Goal: Transaction & Acquisition: Subscribe to service/newsletter

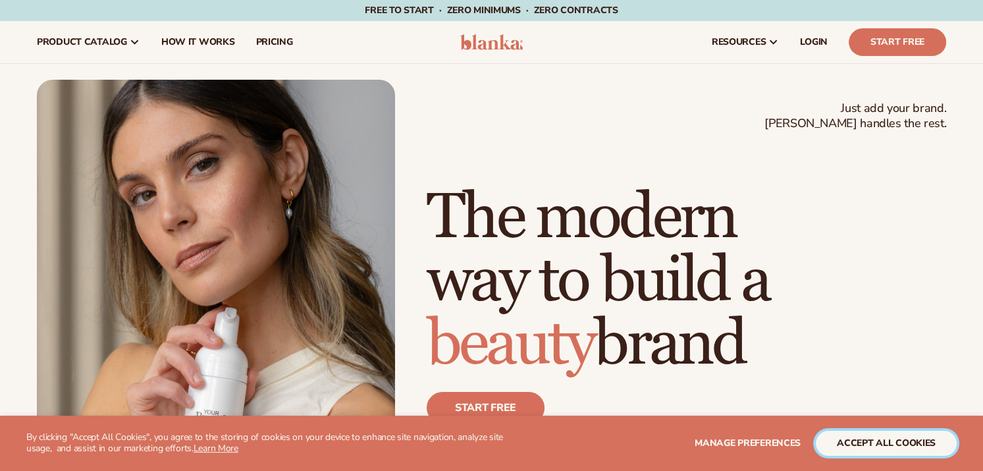
click at [866, 440] on button "accept all cookies" at bounding box center [886, 442] width 141 height 25
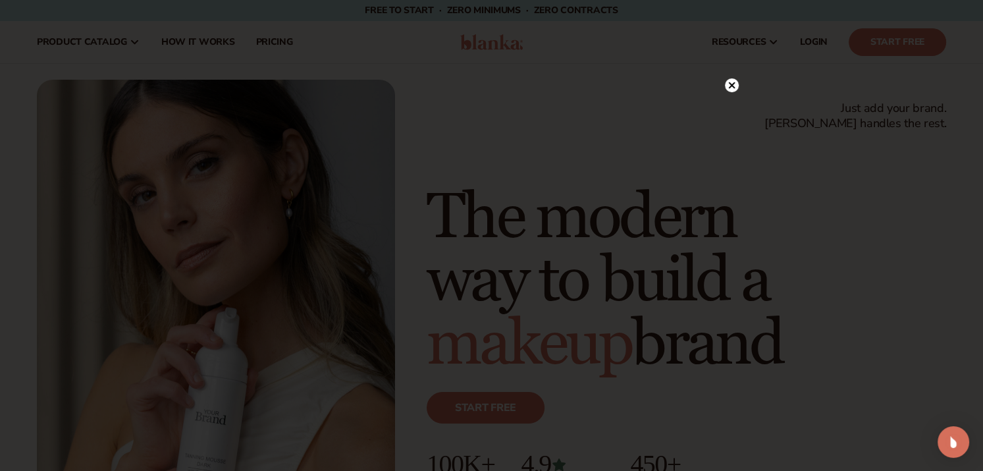
click at [729, 86] on circle at bounding box center [732, 85] width 14 height 14
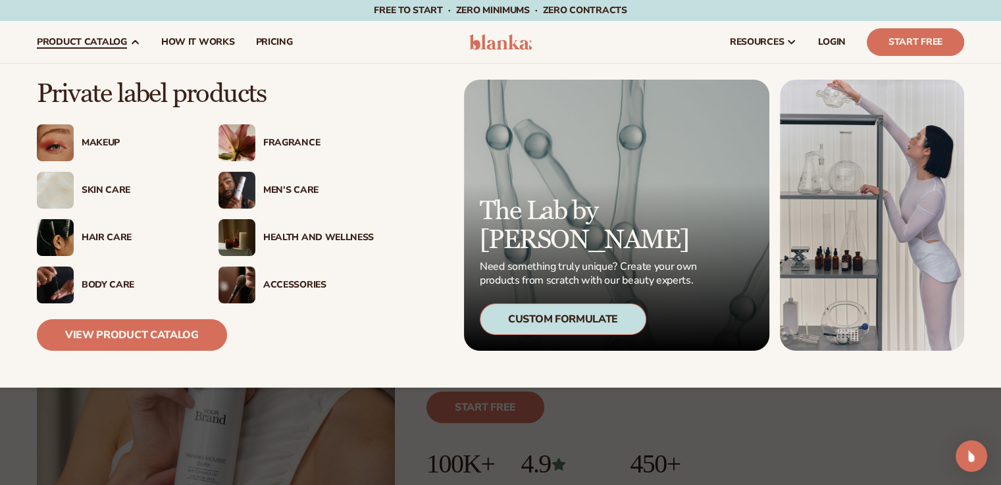
click at [109, 194] on div "Skin Care" at bounding box center [137, 190] width 111 height 11
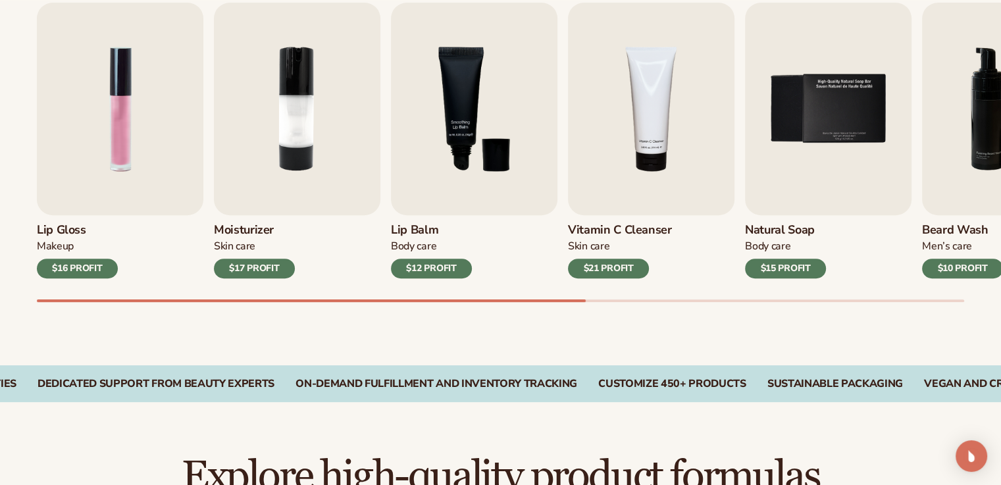
scroll to position [409, 0]
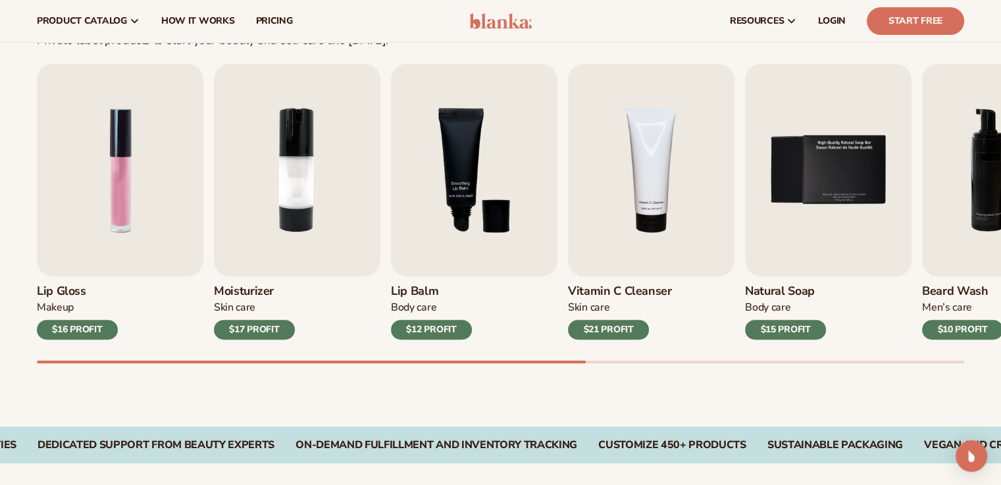
drag, startPoint x: 1004, startPoint y: 38, endPoint x: 1010, endPoint y: 103, distance: 65.4
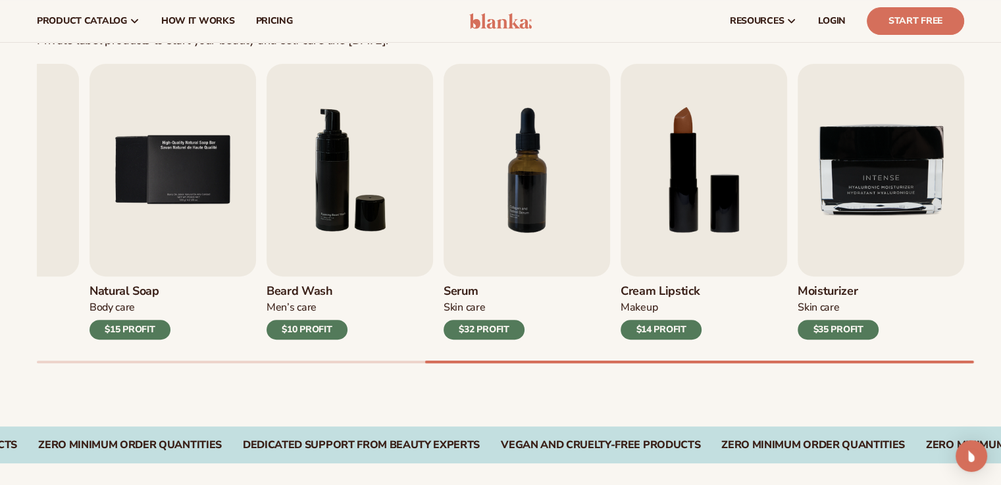
click at [943, 359] on div "Lip Gloss Makeup $16 PROFIT Moisturizer [MEDICAL_DATA] $17 PROFIT [MEDICAL_DATA…" at bounding box center [519, 213] width 964 height 299
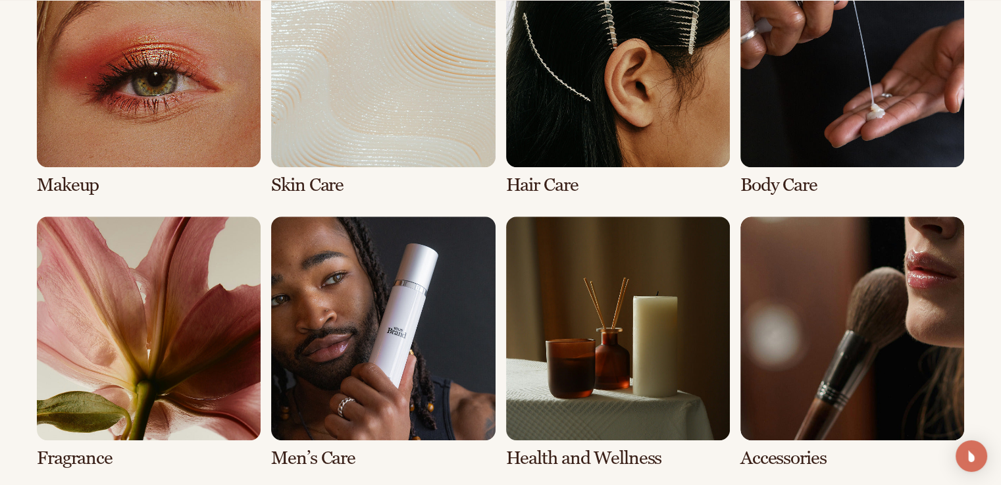
scroll to position [1056, 0]
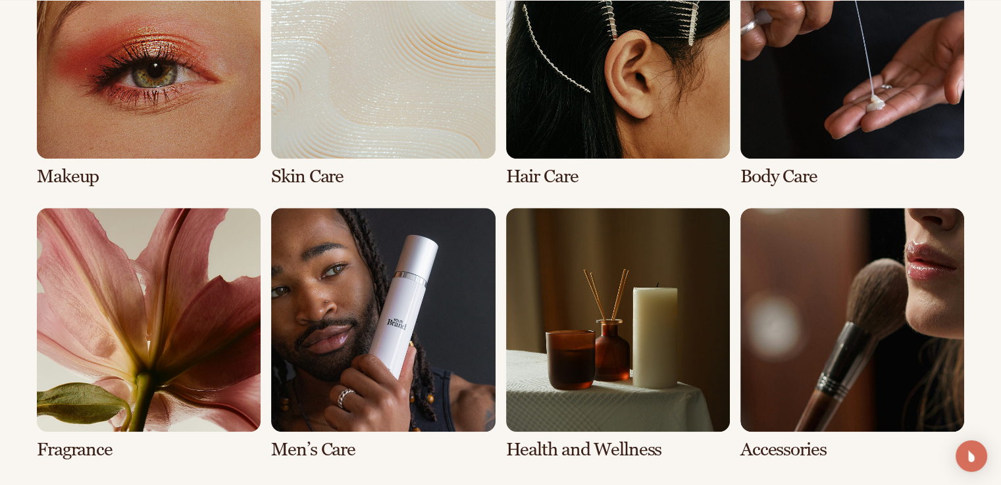
click at [819, 296] on link "8 / 8" at bounding box center [852, 334] width 224 height 252
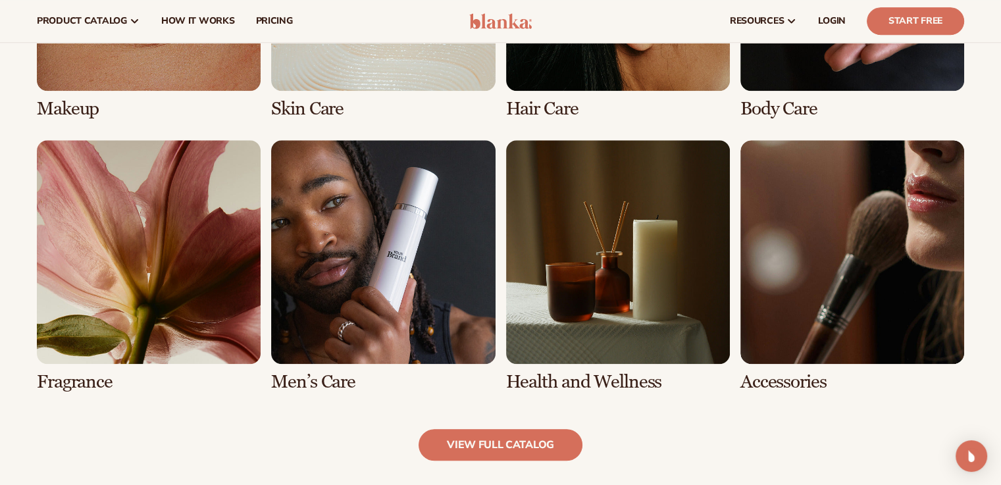
scroll to position [1095, 0]
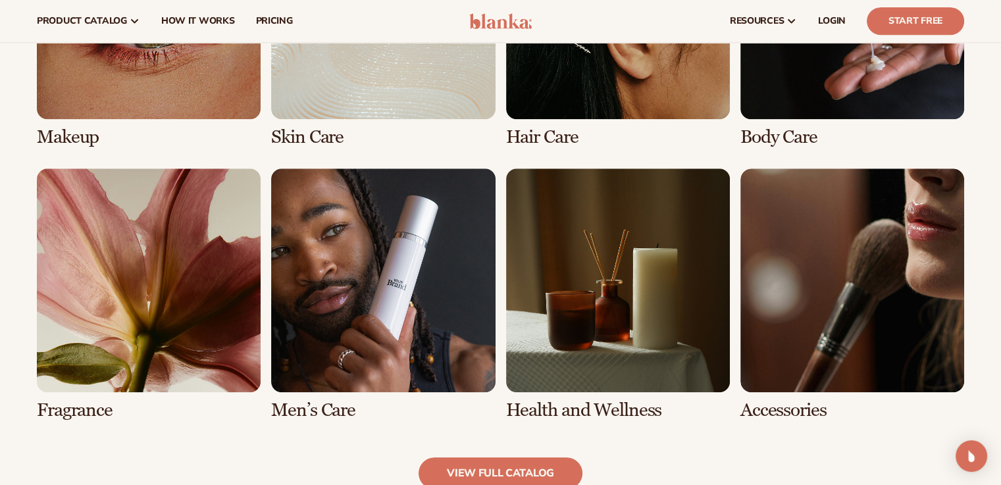
click at [317, 79] on link "2 / 8" at bounding box center [383, 21] width 224 height 252
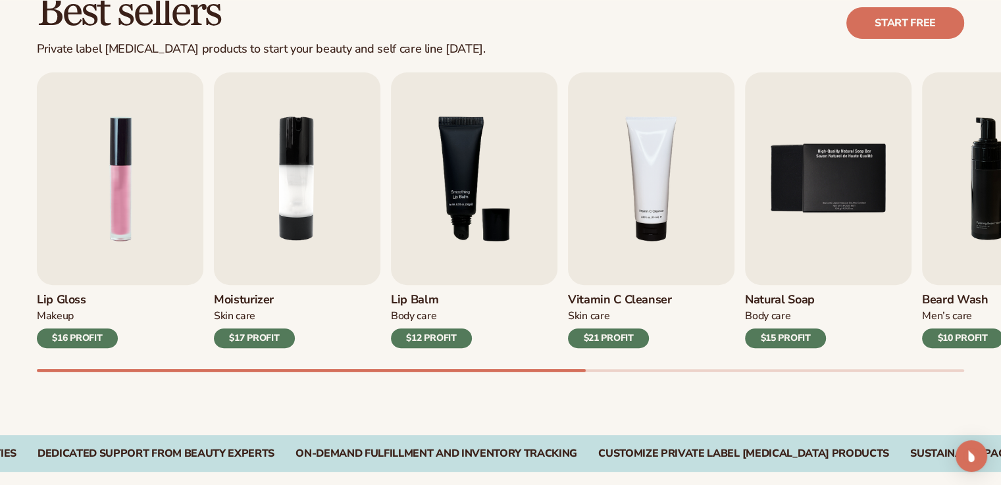
scroll to position [421, 0]
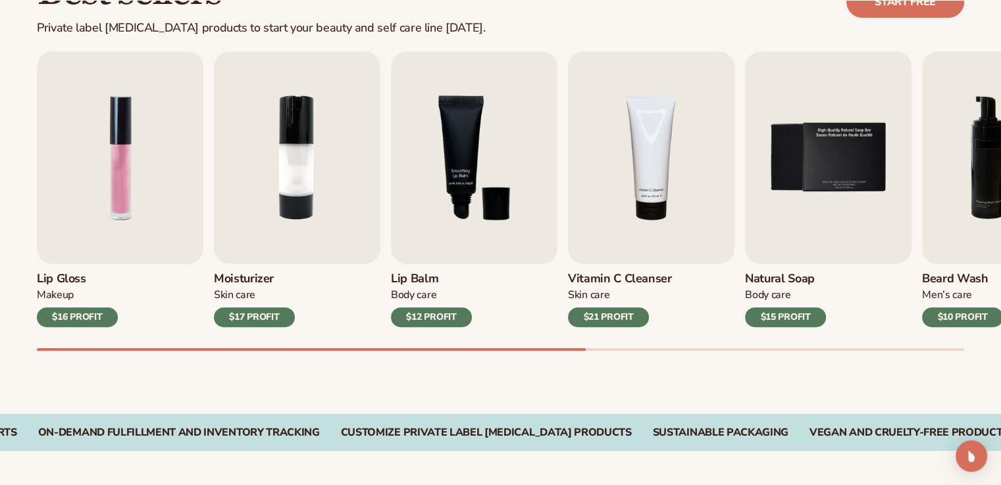
drag, startPoint x: 490, startPoint y: 346, endPoint x: 596, endPoint y: 347, distance: 106.6
click at [596, 347] on div "Lip Gloss Makeup $16 PROFIT Moisturizer [MEDICAL_DATA] $17 PROFIT [MEDICAL_DATA…" at bounding box center [519, 200] width 964 height 299
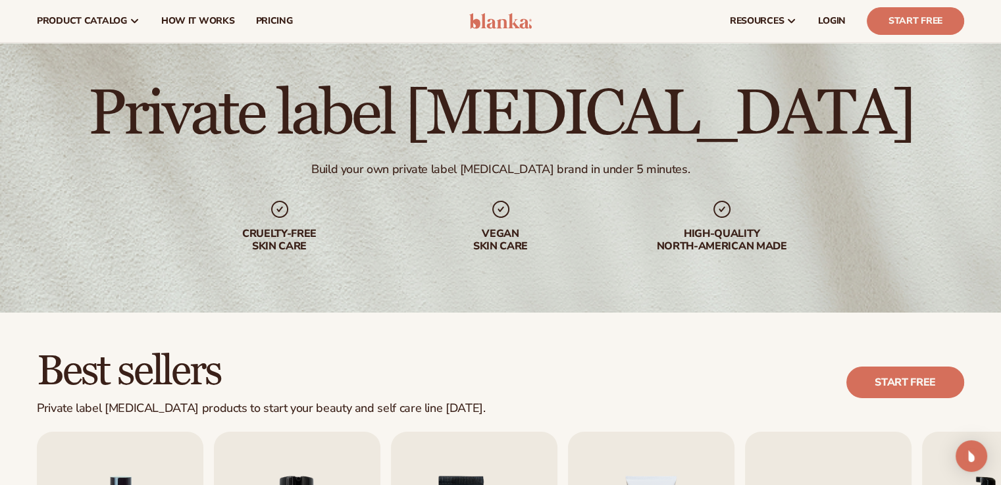
scroll to position [26, 0]
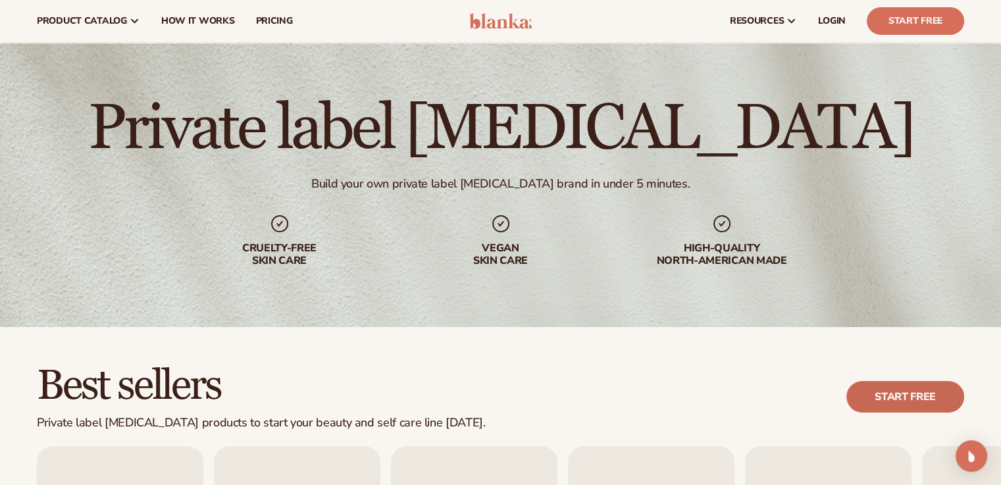
click at [896, 397] on link "Start free" at bounding box center [905, 397] width 118 height 32
